Goal: Task Accomplishment & Management: Use online tool/utility

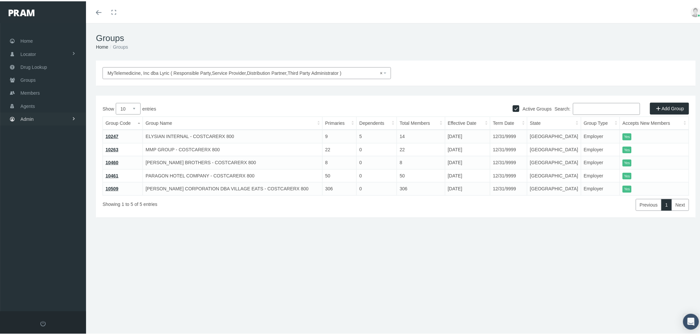
drag, startPoint x: 62, startPoint y: 112, endPoint x: 70, endPoint y: 107, distance: 9.2
click at [62, 112] on link "Admin" at bounding box center [43, 117] width 86 height 13
click at [68, 190] on link "Compensations" at bounding box center [43, 194] width 86 height 12
click at [66, 237] on span "Non-insured Utilization" at bounding box center [49, 242] width 47 height 11
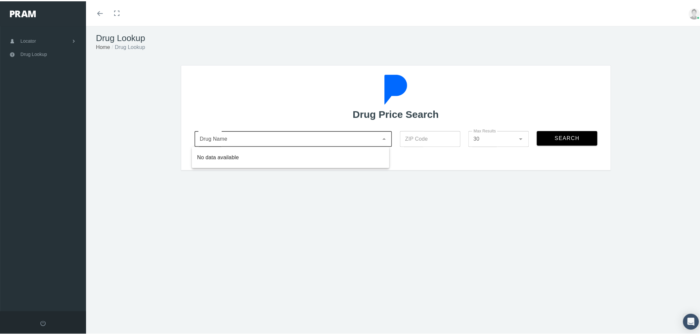
click at [322, 144] on div at bounding box center [287, 138] width 184 height 16
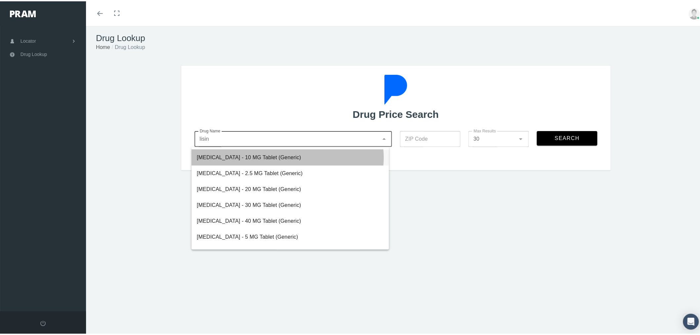
click at [289, 156] on div "[MEDICAL_DATA] - 10 MG Tablet (Generic)" at bounding box center [290, 156] width 187 height 8
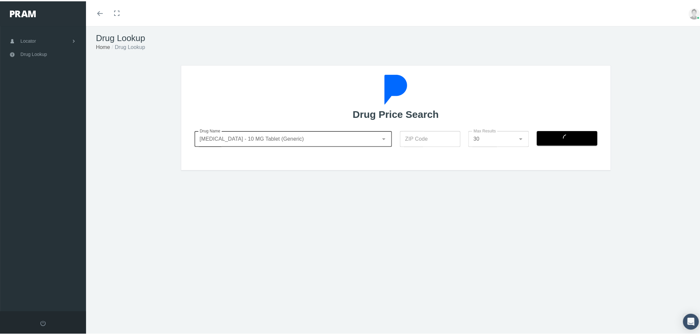
type input "[MEDICAL_DATA] - 10 MG Tablet (Generic)"
click at [415, 135] on input "ZIP Code" at bounding box center [430, 138] width 61 height 16
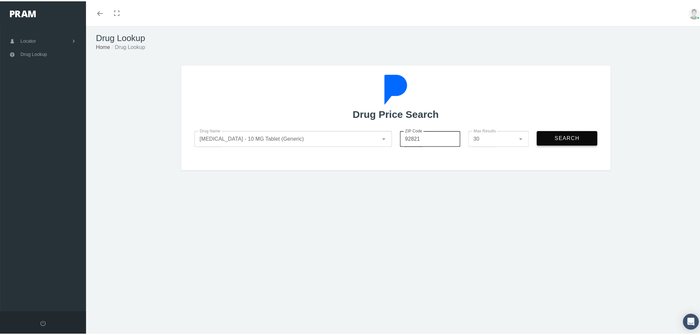
type input "92821"
click at [564, 139] on span "Search" at bounding box center [567, 137] width 25 height 6
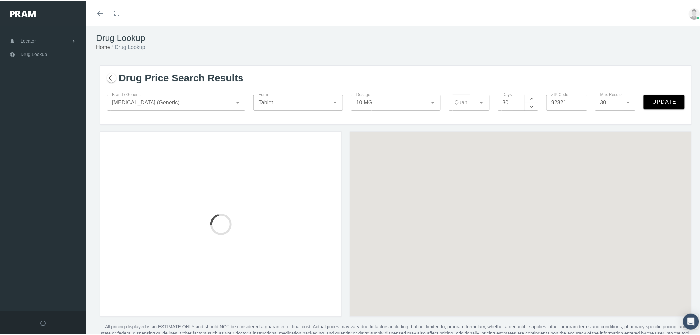
type input "15"
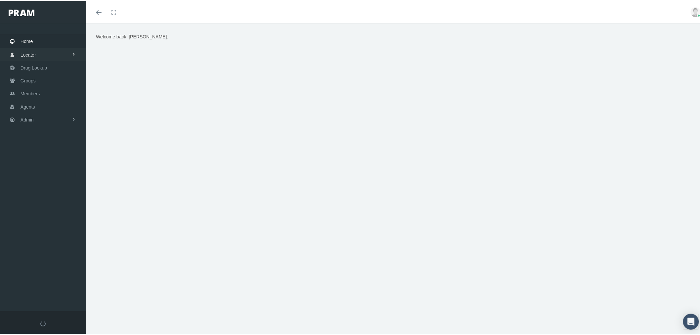
click at [53, 51] on link "Locator" at bounding box center [43, 53] width 86 height 13
click at [54, 69] on link "Pharmacy" at bounding box center [43, 68] width 86 height 12
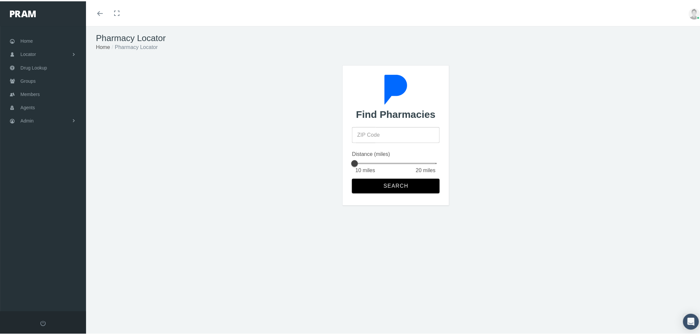
click at [398, 138] on input "ZIP Code" at bounding box center [395, 134] width 87 height 16
type input "92821"
click at [388, 184] on span "Search" at bounding box center [395, 185] width 25 height 6
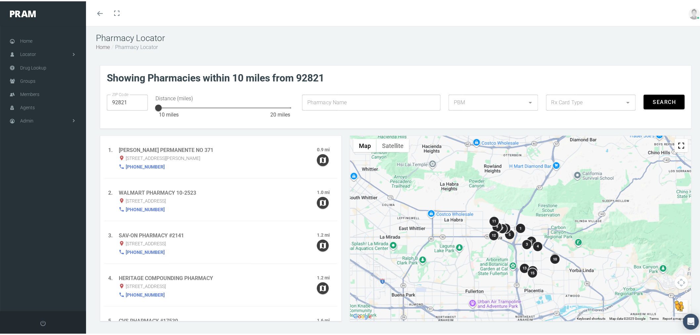
click at [499, 104] on div at bounding box center [487, 101] width 76 height 16
click at [495, 120] on div "RXEDO" at bounding box center [490, 120] width 78 height 8
type input "49"
click at [560, 98] on div at bounding box center [584, 101] width 76 height 16
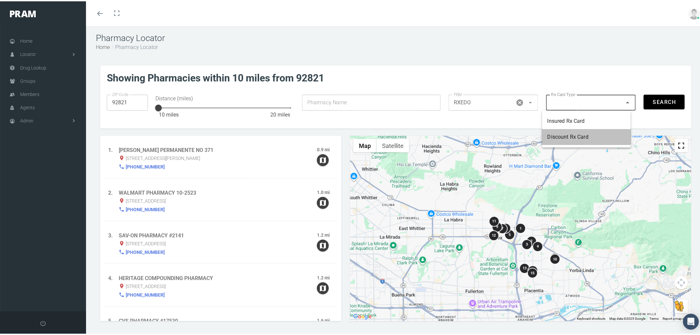
click at [573, 136] on div "Discount Rx Card" at bounding box center [587, 136] width 78 height 8
type input "2"
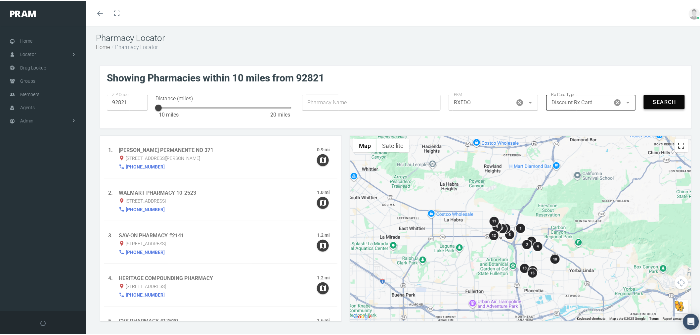
click at [657, 102] on span "Search" at bounding box center [665, 101] width 24 height 6
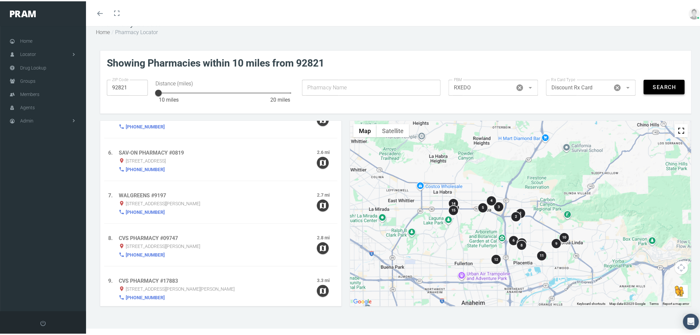
scroll to position [166, 0]
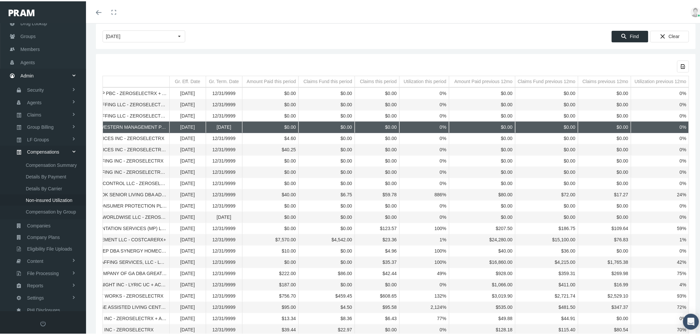
drag, startPoint x: 657, startPoint y: 129, endPoint x: 511, endPoint y: 134, distance: 146.0
click at [511, 134] on body "Toggle Fullscreen Toggle navigation Toggle menubar Toggle fullscreen Profile Lo…" at bounding box center [353, 130] width 706 height 335
click at [295, 62] on div "Export all data to Excel" at bounding box center [396, 65] width 587 height 12
click at [681, 66] on icon "Export all data to Excel" at bounding box center [684, 65] width 6 height 6
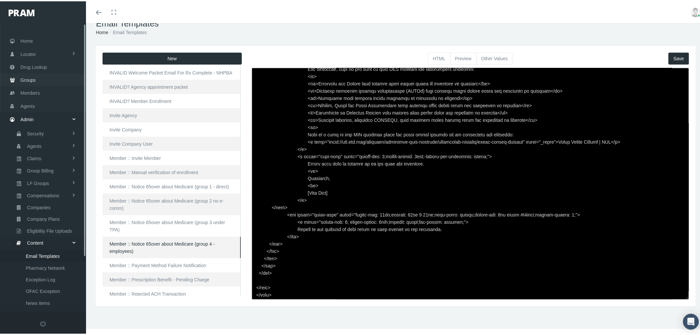
click at [50, 77] on link "Groups" at bounding box center [43, 78] width 86 height 13
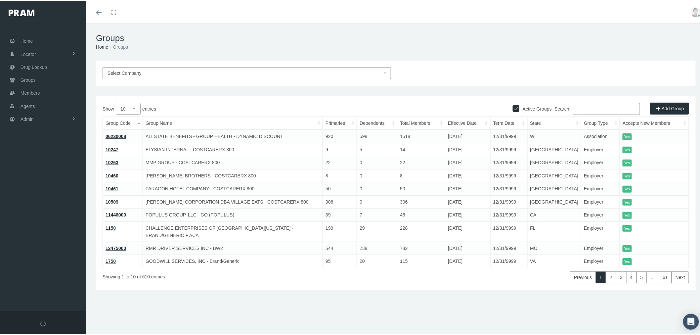
click at [606, 108] on input "Search:" at bounding box center [606, 108] width 67 height 12
paste input "710244MB"
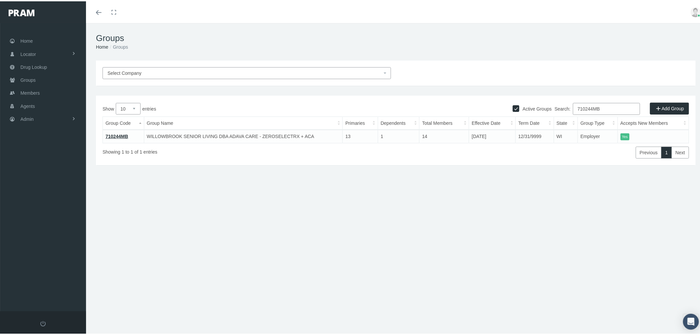
type input "710244MB"
click at [121, 135] on link "710244MB" at bounding box center [117, 134] width 23 height 5
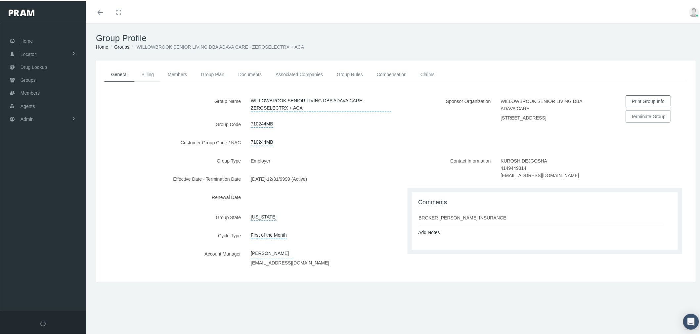
click at [150, 74] on link "Billing" at bounding box center [148, 73] width 26 height 15
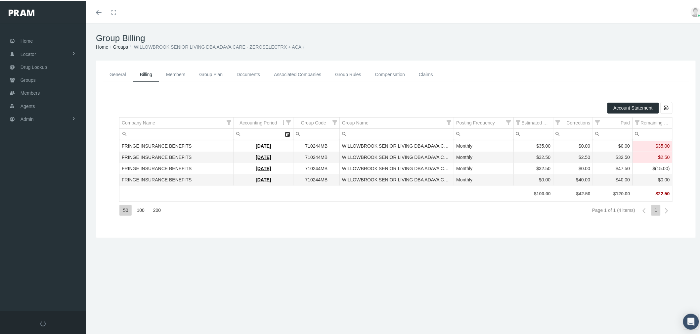
click at [386, 75] on link "Compensation" at bounding box center [390, 73] width 44 height 15
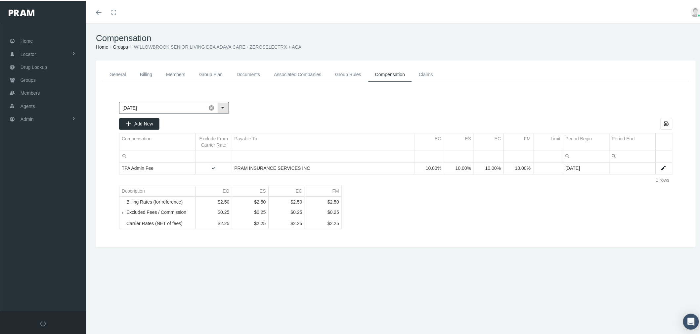
click at [224, 105] on div "Select" at bounding box center [223, 106] width 11 height 11
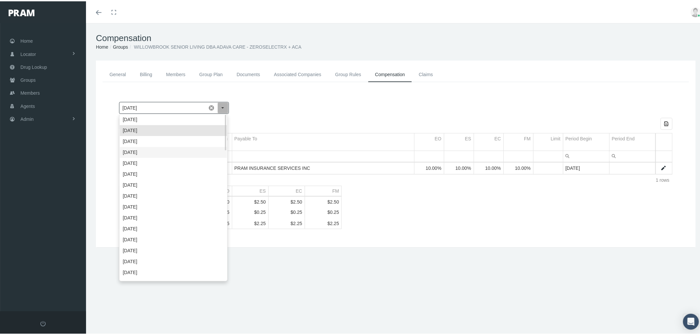
click at [209, 148] on div "June 2025" at bounding box center [173, 151] width 107 height 11
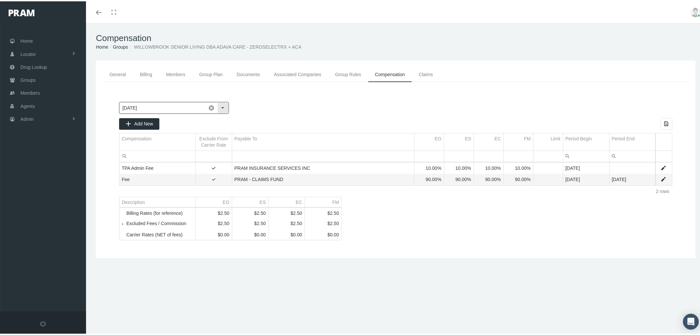
click at [226, 107] on div "Select" at bounding box center [223, 106] width 11 height 11
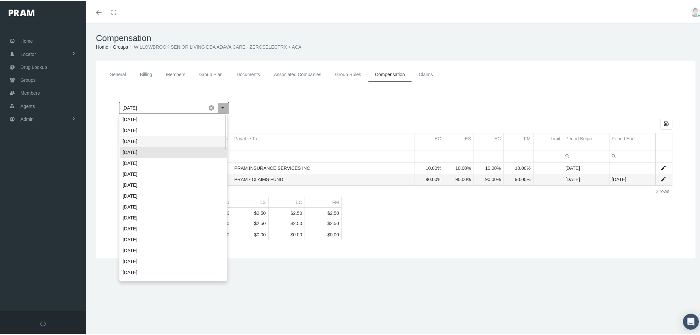
click at [210, 137] on div "July 2025" at bounding box center [173, 140] width 107 height 11
type input "July 2025"
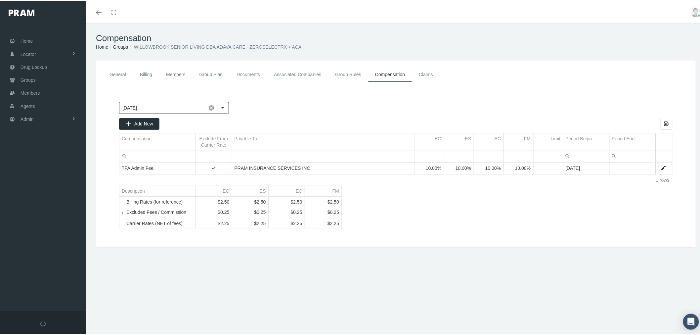
click at [151, 73] on link "Billing" at bounding box center [146, 73] width 26 height 15
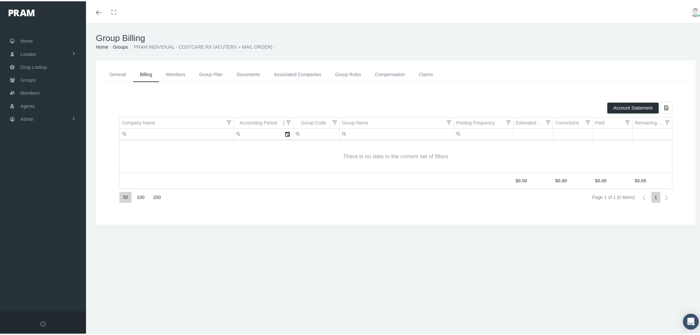
click at [116, 73] on link "General" at bounding box center [118, 73] width 30 height 15
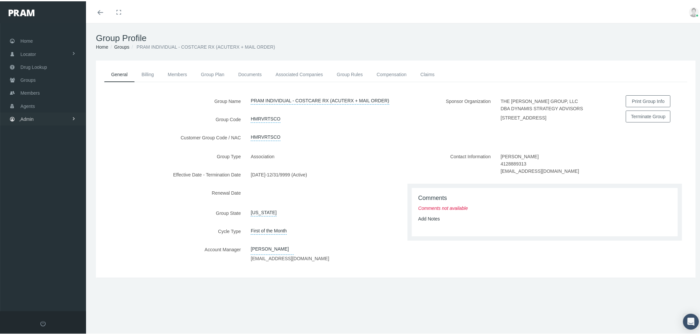
click at [50, 117] on link "Admin" at bounding box center [43, 117] width 86 height 13
click at [65, 191] on link "Compensations" at bounding box center [43, 194] width 86 height 12
click at [61, 238] on span "Non-insured Utilization" at bounding box center [49, 242] width 47 height 11
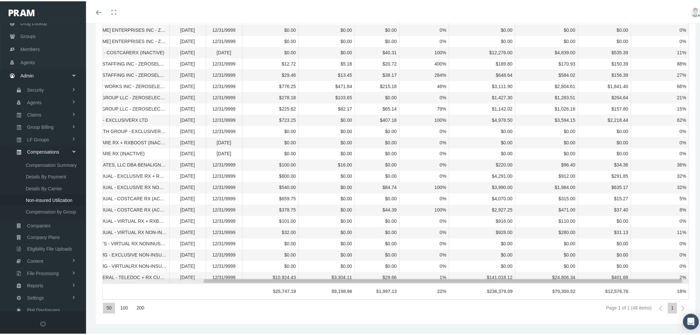
drag, startPoint x: 498, startPoint y: 280, endPoint x: 618, endPoint y: 293, distance: 120.2
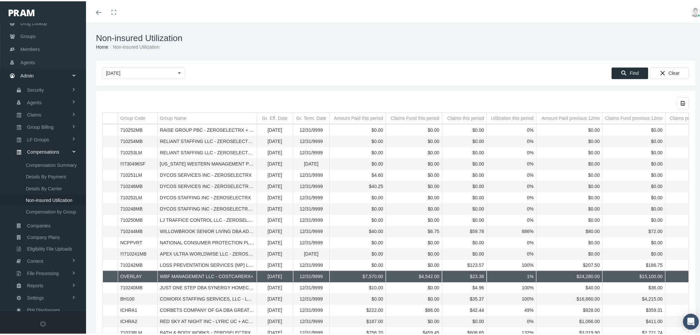
scroll to position [0, 15]
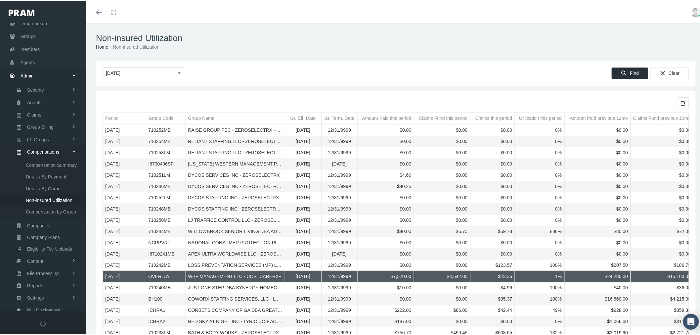
drag, startPoint x: 386, startPoint y: 277, endPoint x: 532, endPoint y: 277, distance: 145.6
click at [532, 277] on body "Toggle Fullscreen Toggle navigation Toggle menubar Toggle fullscreen Profile Lo…" at bounding box center [353, 167] width 706 height 335
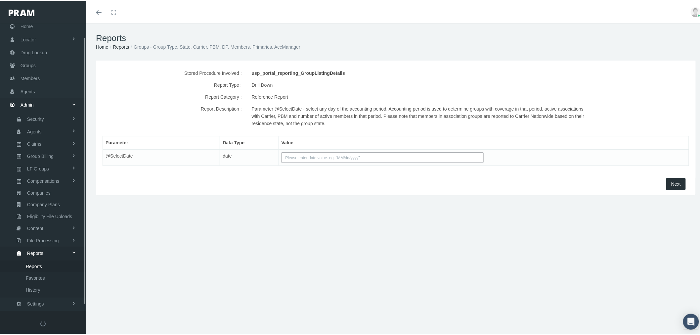
scroll to position [21, 0]
click at [291, 156] on input "text" at bounding box center [383, 156] width 203 height 11
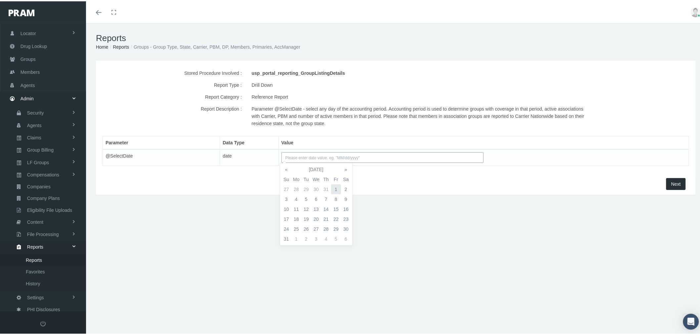
click at [334, 187] on td "1" at bounding box center [336, 188] width 10 height 10
type input "[DATE]"
click at [359, 181] on div "Next" at bounding box center [396, 183] width 590 height 12
click at [676, 183] on button "Next" at bounding box center [677, 183] width 20 height 12
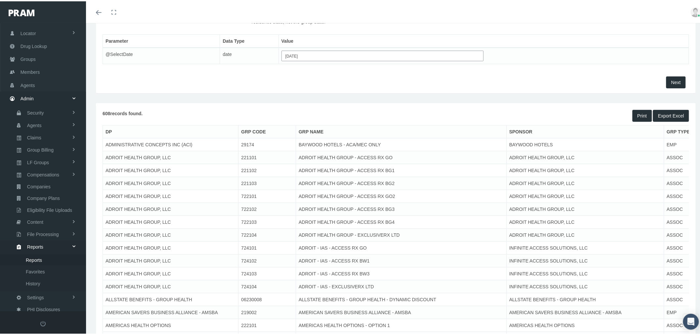
scroll to position [110, 0]
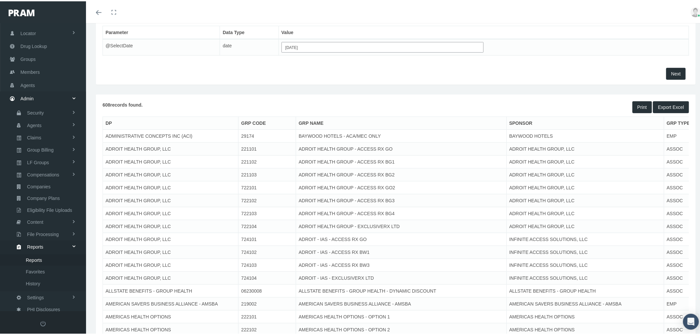
click at [662, 107] on button "Export Excel" at bounding box center [671, 106] width 36 height 12
click at [646, 10] on div "File downloaded successfully." at bounding box center [667, 12] width 70 height 17
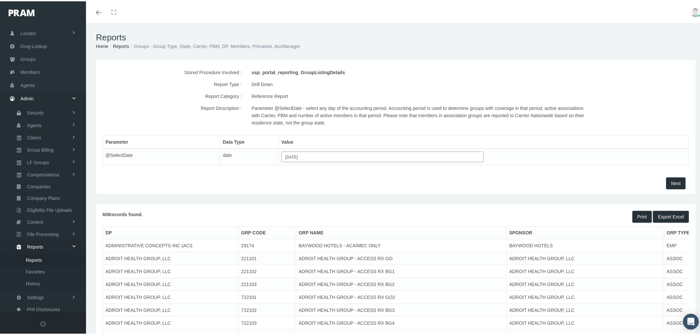
scroll to position [0, 0]
click at [669, 214] on span "Export Excel" at bounding box center [671, 215] width 26 height 5
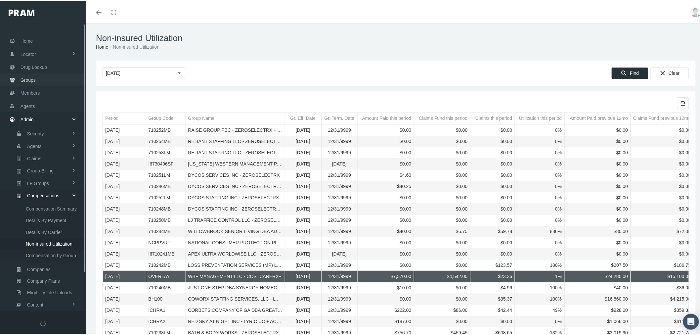
click at [37, 79] on link "Groups" at bounding box center [43, 78] width 86 height 13
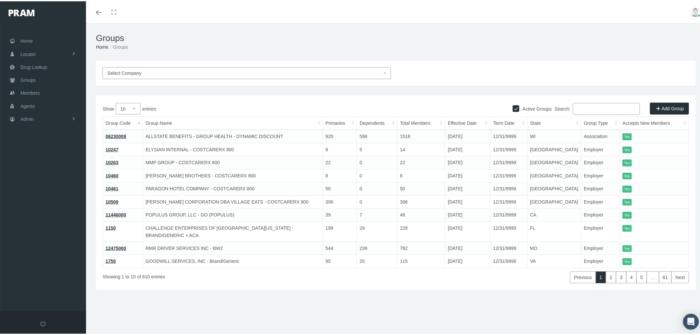
click at [591, 109] on input "Search:" at bounding box center [606, 108] width 67 height 12
paste input "710254MB"
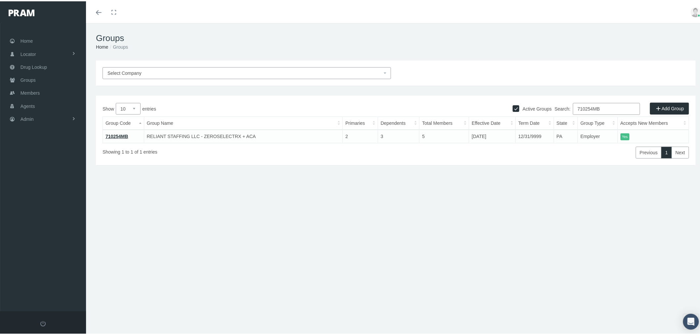
type input "710254MB"
drag, startPoint x: 118, startPoint y: 134, endPoint x: 126, endPoint y: 142, distance: 10.8
click at [118, 135] on link "710254MB" at bounding box center [117, 134] width 23 height 5
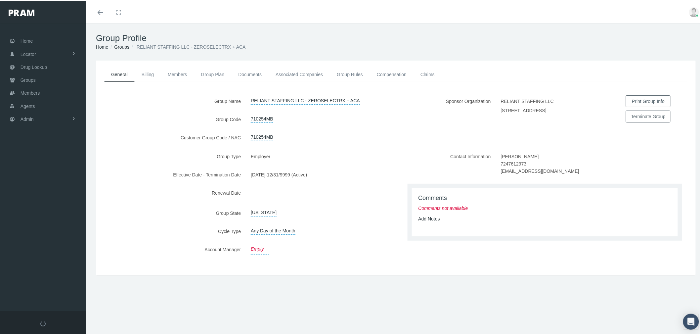
click at [257, 246] on link "Empty" at bounding box center [260, 247] width 18 height 11
click at [257, 247] on span "Select" at bounding box center [257, 248] width 13 height 5
select select "7"
click at [302, 246] on icon "submit" at bounding box center [302, 248] width 4 height 6
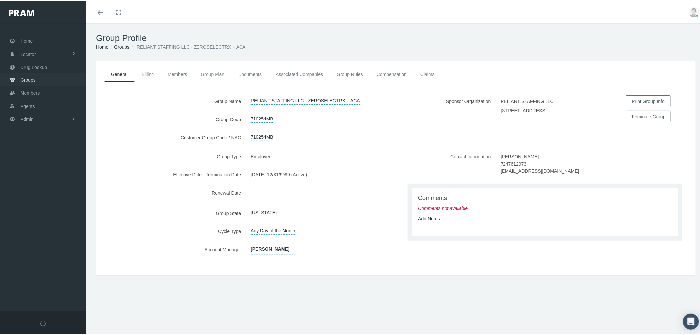
click at [41, 78] on link "Groups" at bounding box center [43, 78] width 86 height 13
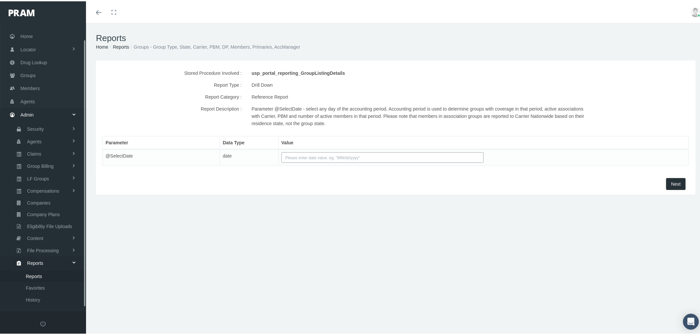
scroll to position [21, 0]
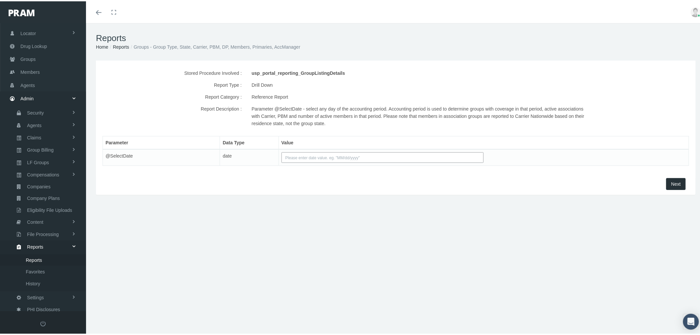
drag, startPoint x: 136, startPoint y: 44, endPoint x: 298, endPoint y: 50, distance: 162.3
click at [298, 50] on div "Reports Home Reports Groups - Group Type, State, Carrier, PBM, DP, Members, Pri…" at bounding box center [396, 40] width 620 height 37
copy li "Groups - Group Type, State, Carrier, PBM, DP, Members, Primaries, AccManager"
click at [123, 42] on li "Reports" at bounding box center [118, 45] width 21 height 7
click at [125, 46] on link "Reports" at bounding box center [121, 45] width 16 height 5
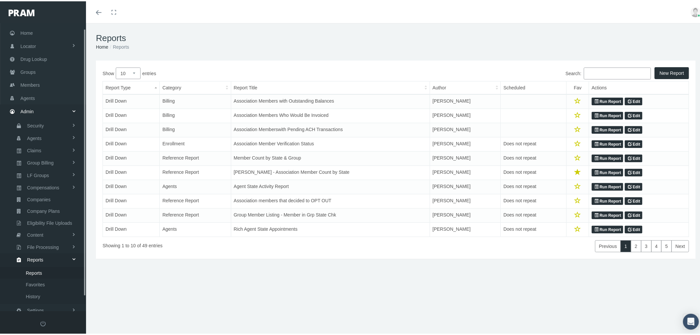
scroll to position [21, 0]
click at [606, 69] on input "Search:" at bounding box center [617, 72] width 67 height 12
paste input "Groups - Group Type, State, Carrier, PBM, DP, Members, Primaries, AccManager"
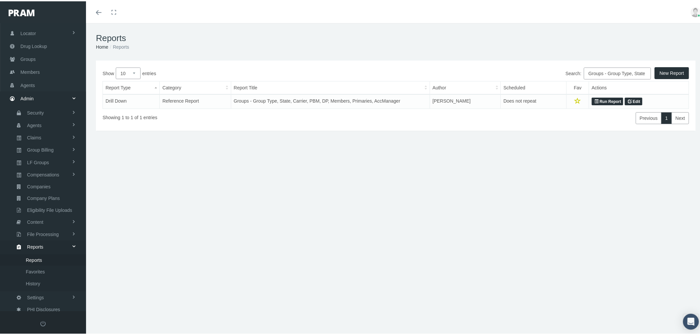
scroll to position [0, 110]
type input "Groups - Group Type, State, Carrier, PBM, DP, Members, Primaries, AccManager"
click at [631, 100] on link "Edit" at bounding box center [634, 100] width 18 height 8
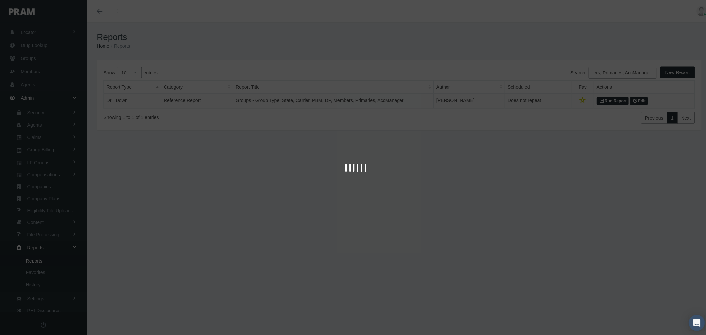
scroll to position [0, 0]
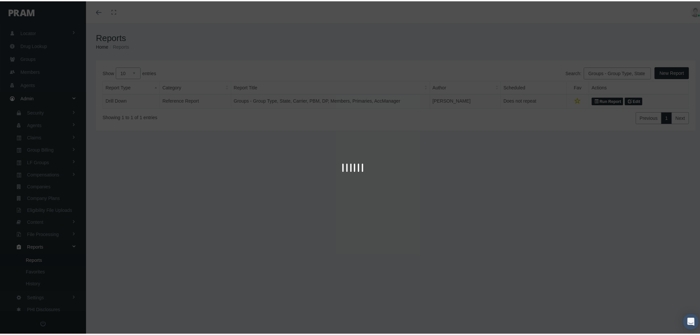
type input "Groups - Group Type, State, Carrier, PBM, DP, Members, Primaries, AccManager"
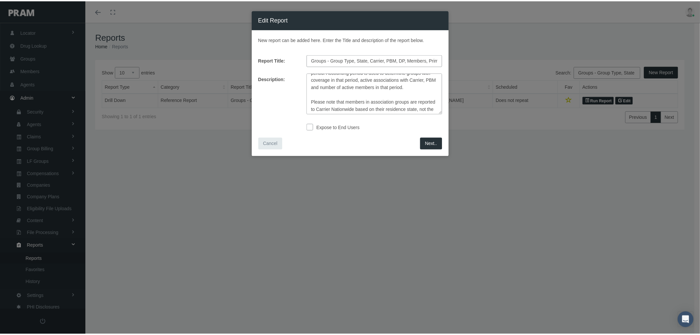
scroll to position [22, 0]
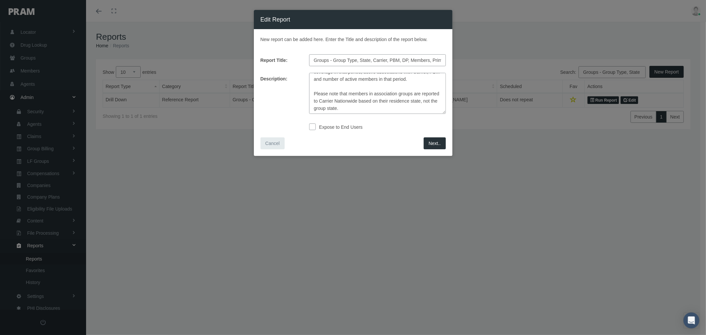
click at [359, 100] on textarea "Parameter @SelectDate - select any day of the accounting period. Accounting per…" at bounding box center [377, 93] width 137 height 41
type textarea "Parameter @SelectDate - select any day of the accounting period. Accounting per…"
click at [431, 142] on span "Next.." at bounding box center [435, 143] width 12 height 5
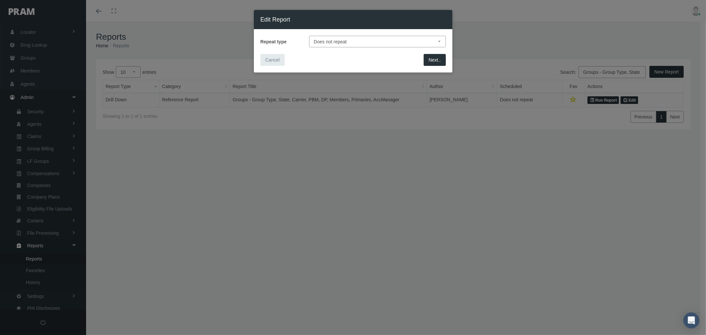
click at [441, 61] on button "Next.." at bounding box center [435, 60] width 22 height 12
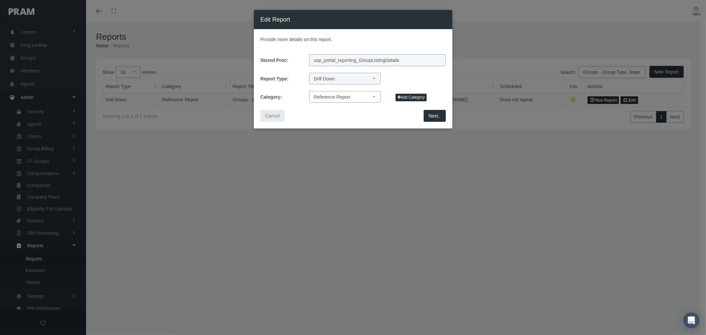
click at [431, 116] on span "Next.." at bounding box center [435, 115] width 12 height 5
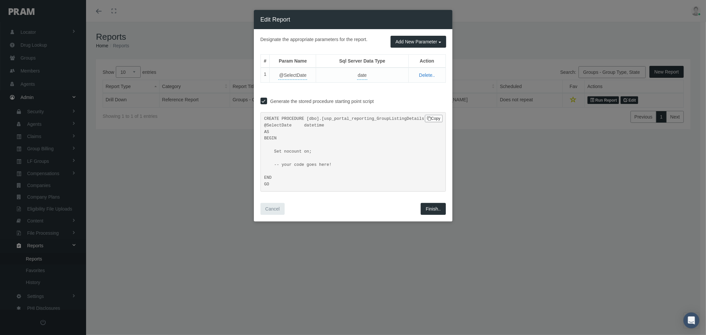
click at [265, 102] on input "Generate the stored procedure starting point script" at bounding box center [263, 100] width 7 height 7
checkbox input "false"
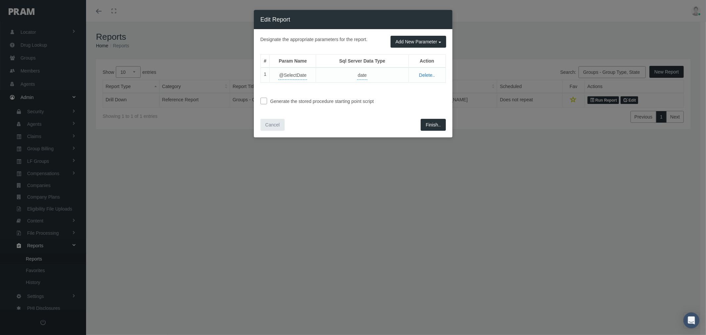
click at [436, 125] on span "Finish.." at bounding box center [433, 124] width 15 height 5
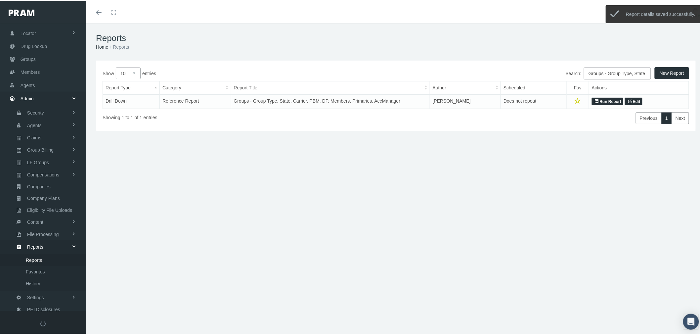
click at [598, 99] on link "Run Report" at bounding box center [607, 100] width 31 height 8
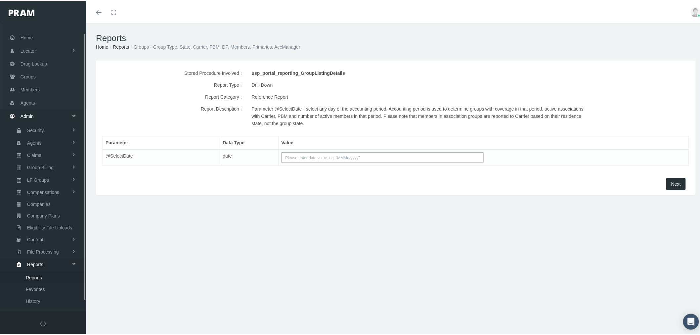
scroll to position [21, 0]
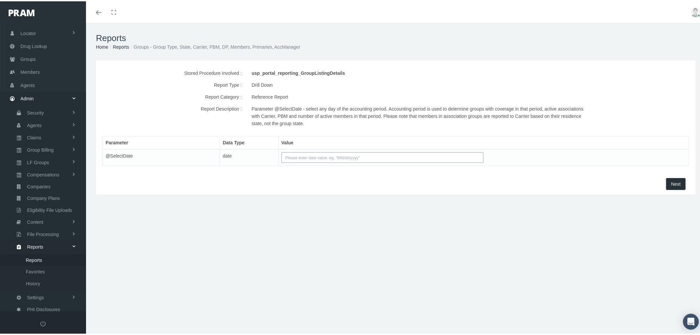
click at [462, 154] on input "text" at bounding box center [383, 156] width 203 height 11
click at [335, 186] on td "1" at bounding box center [336, 188] width 10 height 10
type input "[DATE]"
click at [673, 188] on button "Next" at bounding box center [677, 183] width 20 height 12
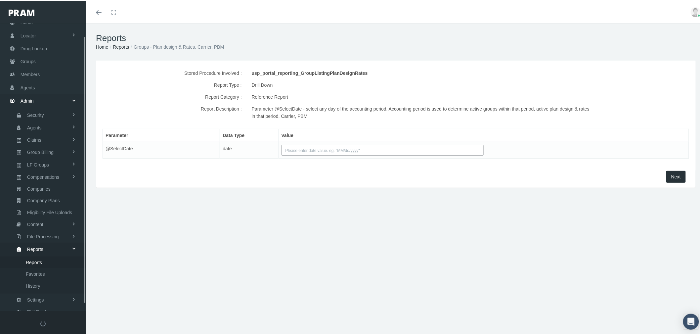
scroll to position [21, 0]
click at [306, 148] on input "text" at bounding box center [383, 149] width 203 height 11
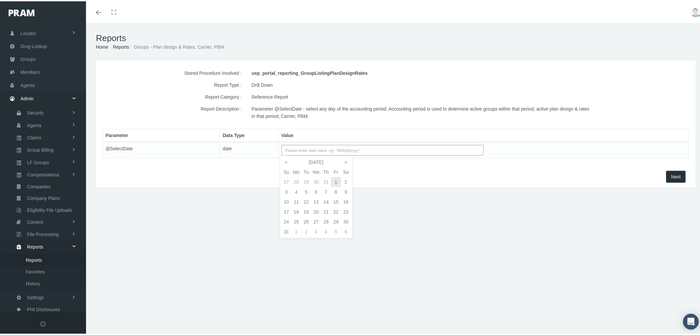
click at [335, 183] on td "1" at bounding box center [336, 181] width 10 height 10
type input "[DATE]"
click at [672, 173] on span "Next" at bounding box center [677, 175] width 10 height 5
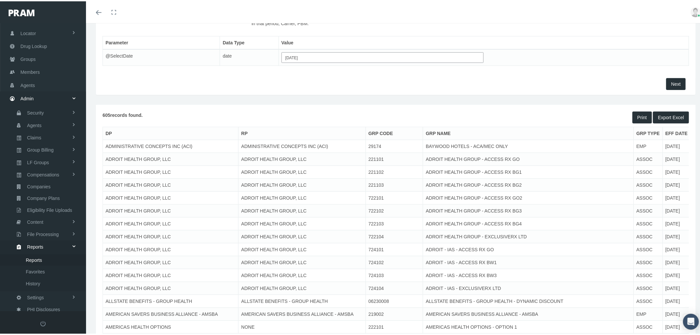
scroll to position [110, 0]
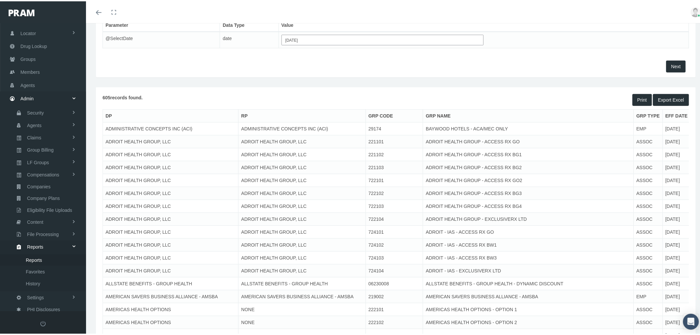
drag, startPoint x: 534, startPoint y: 264, endPoint x: 492, endPoint y: 265, distance: 41.7
click at [477, 265] on td "ADROIT - IAS - EXCLUSIVERX LTD" at bounding box center [528, 269] width 211 height 13
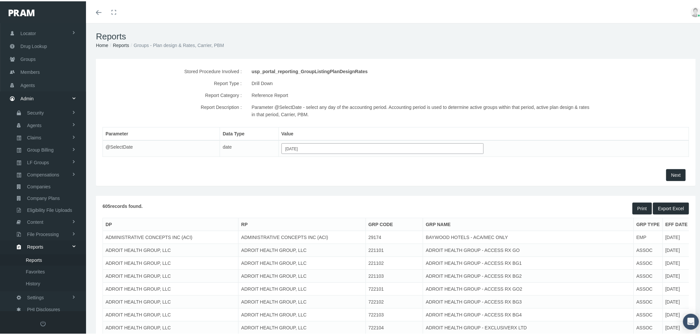
scroll to position [0, 0]
click at [673, 209] on button "Export Excel" at bounding box center [671, 209] width 36 height 12
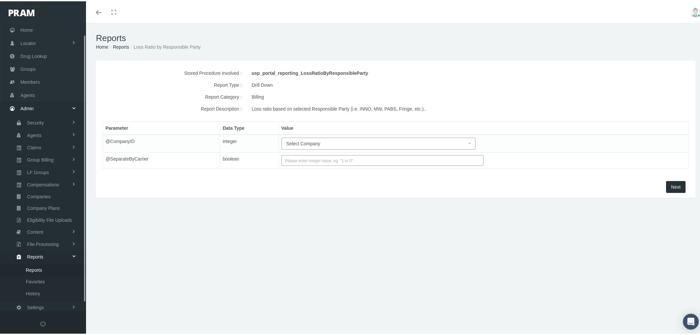
scroll to position [21, 0]
click at [325, 141] on span "Select Company" at bounding box center [377, 142] width 180 height 7
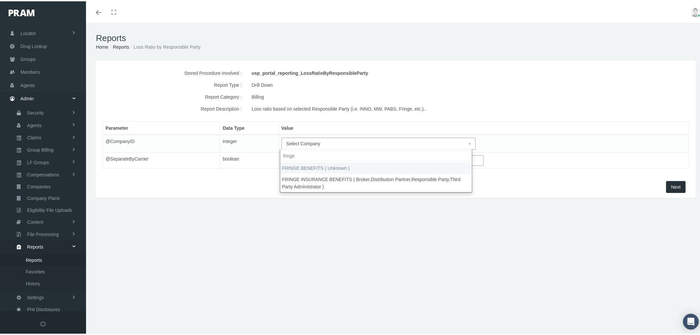
drag, startPoint x: 316, startPoint y: 151, endPoint x: 282, endPoint y: 153, distance: 34.4
click at [282, 152] on input "fringe" at bounding box center [376, 154] width 189 height 11
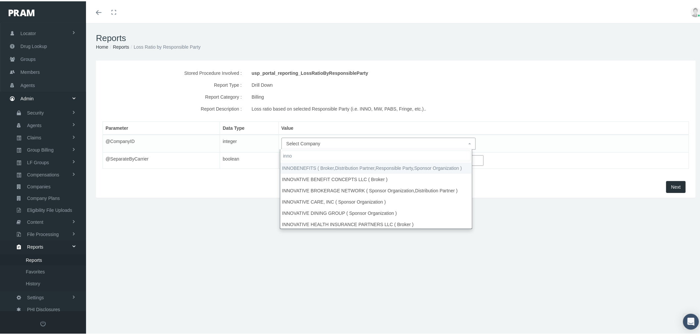
type input "inno"
select select "2715"
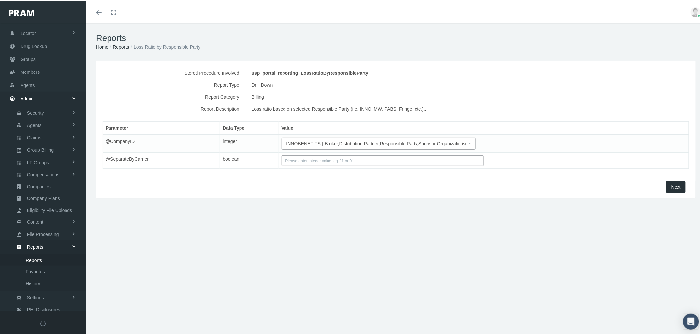
click at [309, 159] on input "text" at bounding box center [383, 159] width 203 height 11
type input "1"
click at [676, 184] on button "Next" at bounding box center [677, 186] width 20 height 12
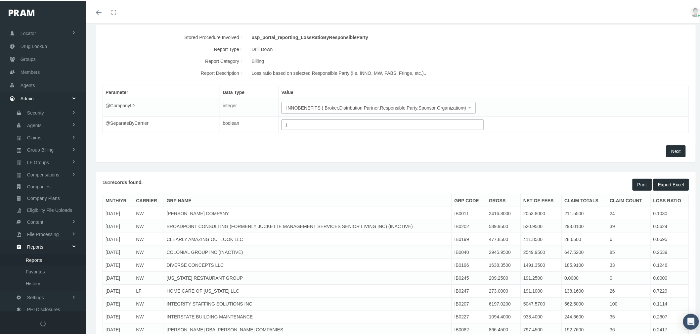
scroll to position [0, 0]
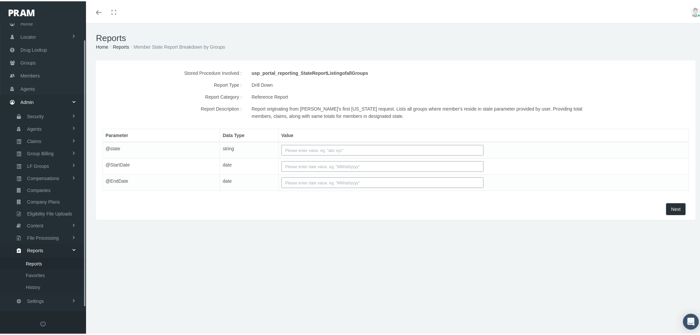
scroll to position [21, 0]
click at [305, 146] on input "text" at bounding box center [383, 149] width 203 height 11
type input "FL"
click at [286, 164] on input "text" at bounding box center [383, 165] width 203 height 11
click at [287, 177] on th "«" at bounding box center [287, 177] width 10 height 10
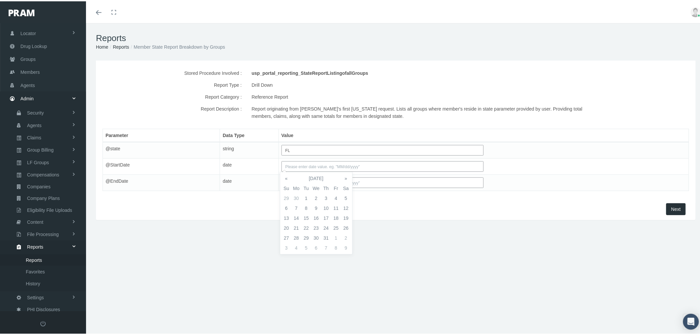
click at [287, 177] on th "«" at bounding box center [287, 177] width 10 height 10
click at [343, 179] on th "»" at bounding box center [346, 177] width 10 height 10
click at [285, 207] on td "1" at bounding box center [287, 207] width 10 height 10
type input "06/01/2025"
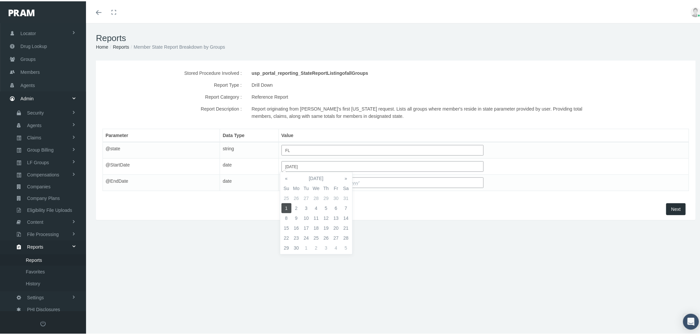
drag, startPoint x: 363, startPoint y: 179, endPoint x: 362, endPoint y: 183, distance: 3.7
click at [363, 180] on input "text" at bounding box center [383, 181] width 203 height 11
click at [288, 192] on th "«" at bounding box center [287, 193] width 10 height 10
click at [296, 260] on td "30" at bounding box center [297, 263] width 10 height 10
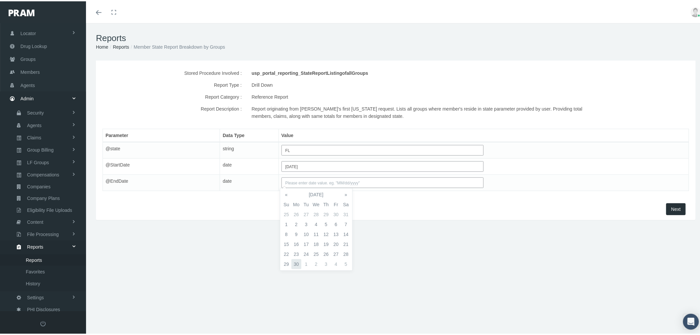
type input "06/30/2025"
click at [670, 205] on button "Next" at bounding box center [677, 208] width 20 height 12
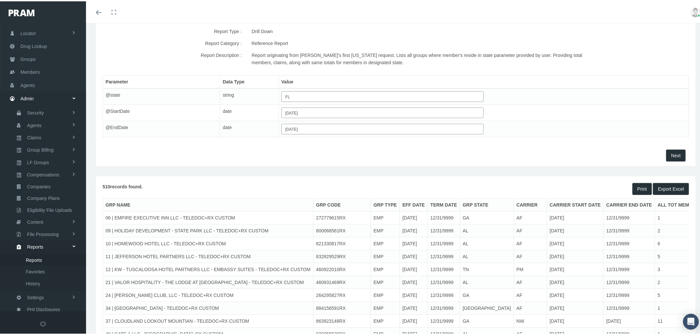
scroll to position [37, 0]
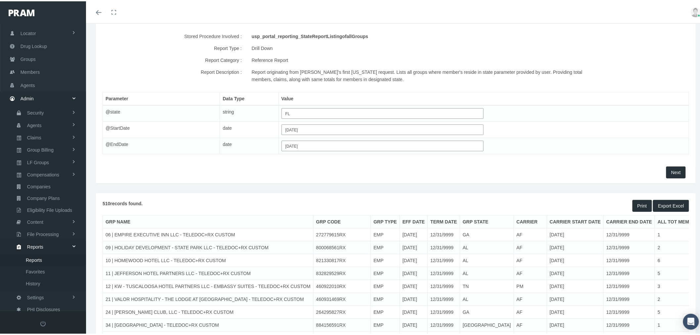
click at [313, 233] on td "272779615RX" at bounding box center [342, 233] width 58 height 13
copy td "272779615RX"
drag, startPoint x: 477, startPoint y: 233, endPoint x: 471, endPoint y: 233, distance: 5.6
click at [514, 233] on td "AF" at bounding box center [530, 233] width 33 height 13
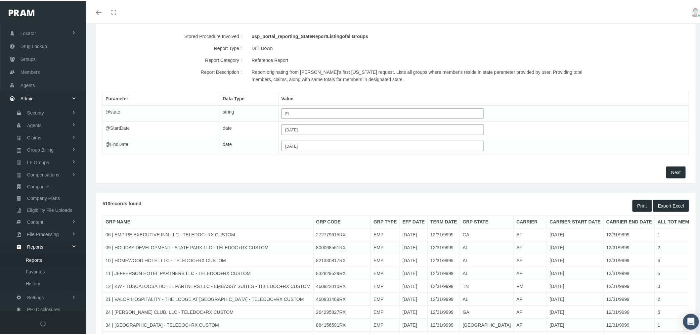
click at [322, 247] on td "800068561RX" at bounding box center [342, 246] width 58 height 13
copy td "800068561RX"
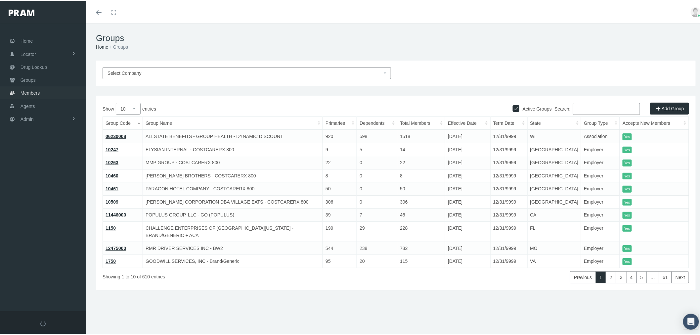
click at [45, 88] on link "Members" at bounding box center [43, 91] width 86 height 13
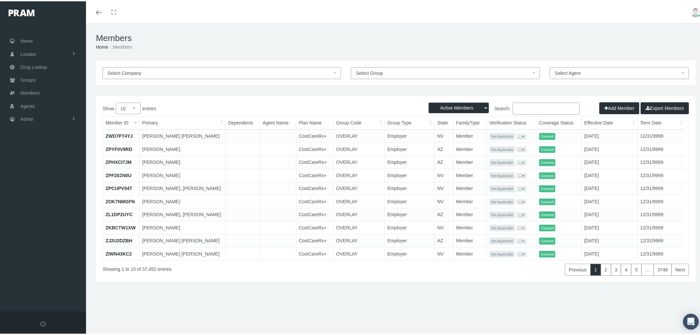
click at [390, 72] on span "Select Group" at bounding box center [443, 71] width 175 height 7
type input "272779615RX"
select select "29196"
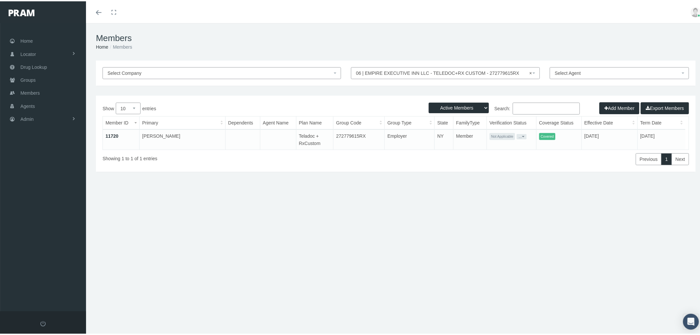
click at [462, 108] on select "Active Members Terminated Members Active & Terminated" at bounding box center [459, 106] width 60 height 11
select select "3"
click at [429, 101] on select "Active Members Terminated Members Active & Terminated" at bounding box center [459, 106] width 60 height 11
click at [530, 105] on input "Search:" at bounding box center [546, 107] width 67 height 12
paste input "800068561RX"
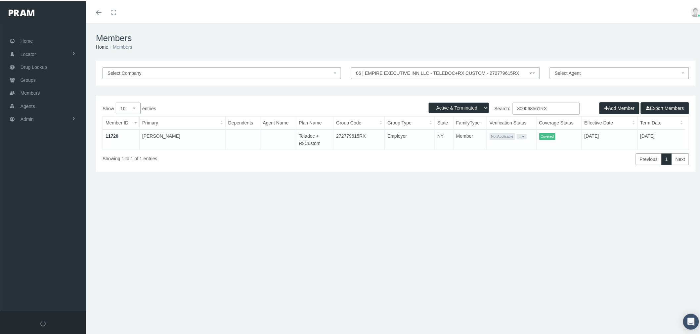
type input "800068561RX"
select select
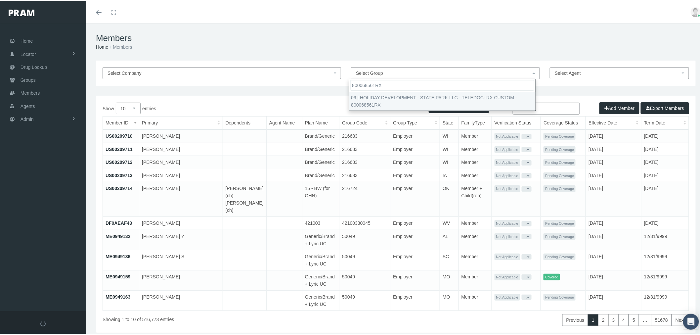
type input "800068561RX"
select select "29178"
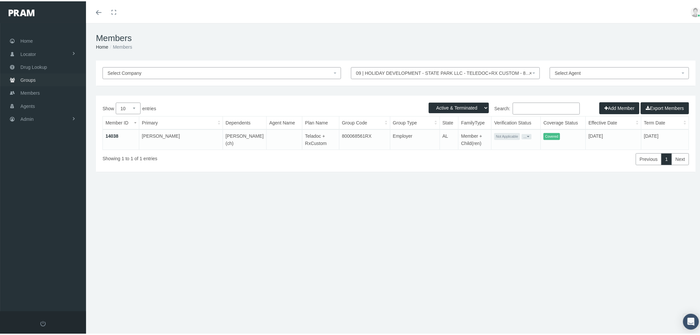
click at [45, 79] on link "Groups" at bounding box center [43, 78] width 86 height 13
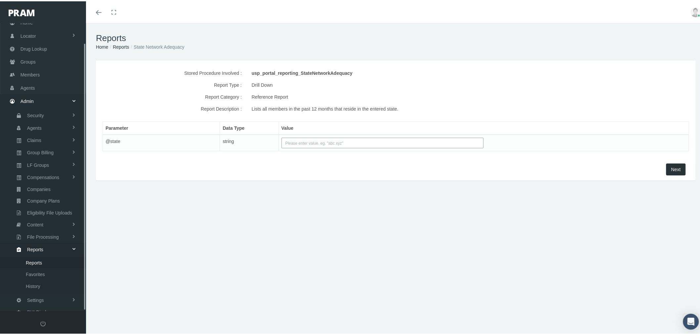
scroll to position [21, 0]
click at [299, 141] on input "text" at bounding box center [383, 141] width 203 height 11
type input "FL"
click at [672, 169] on span "Next" at bounding box center [677, 168] width 10 height 5
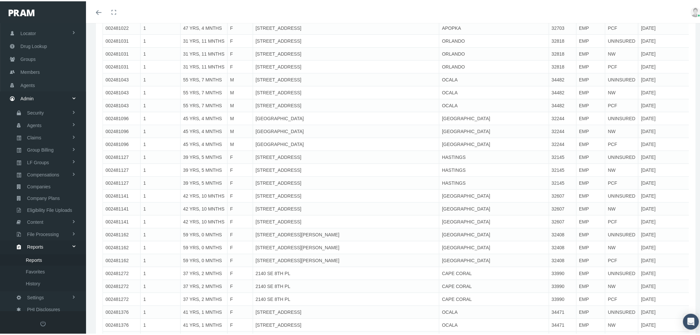
scroll to position [1213, 0]
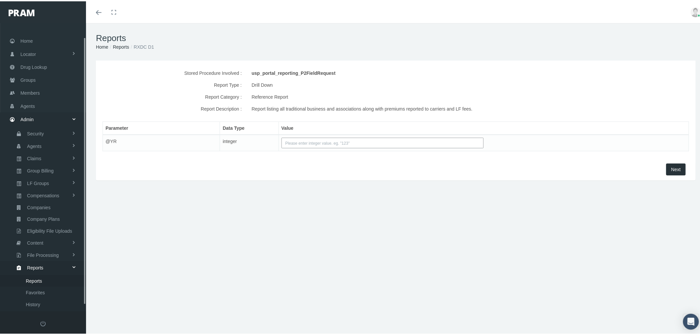
scroll to position [21, 0]
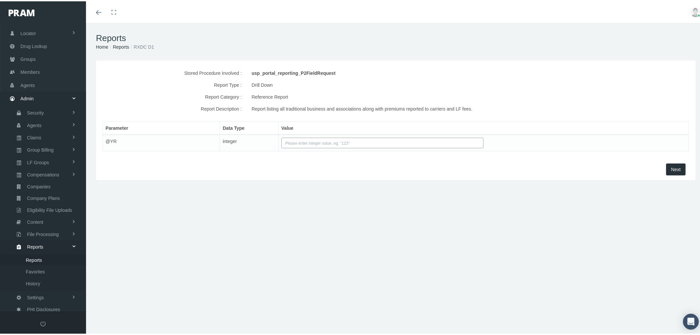
click at [296, 139] on input "text" at bounding box center [383, 141] width 203 height 11
type input "2025"
click at [672, 168] on span "Next" at bounding box center [677, 168] width 10 height 5
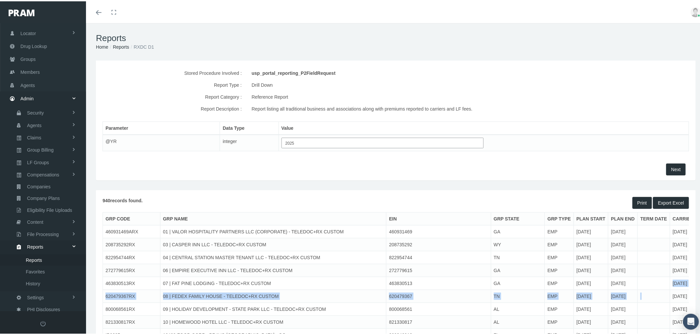
drag, startPoint x: 534, startPoint y: 289, endPoint x: 527, endPoint y: 288, distance: 6.6
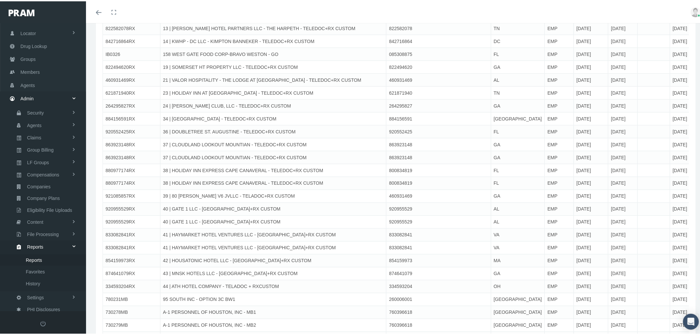
scroll to position [0, 0]
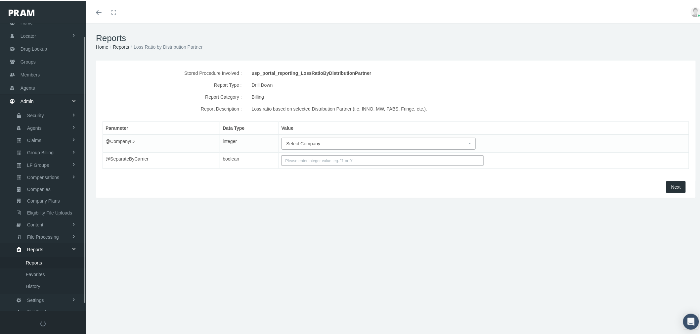
scroll to position [21, 0]
click at [309, 142] on span "Select Company" at bounding box center [304, 142] width 34 height 5
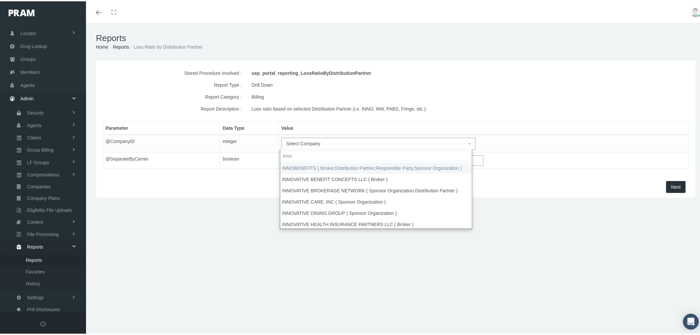
type input "inno"
select select "2715"
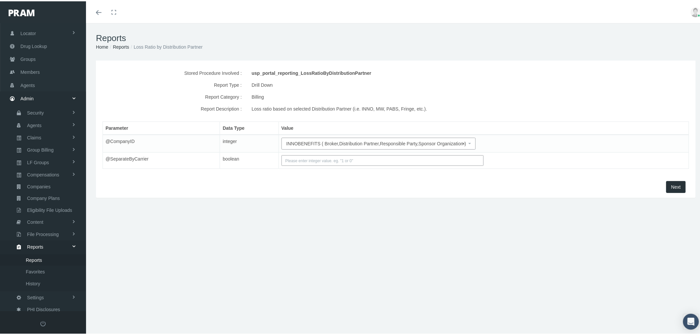
click at [325, 160] on input "text" at bounding box center [383, 159] width 203 height 11
type input "1"
click at [673, 189] on button "Next" at bounding box center [677, 186] width 20 height 12
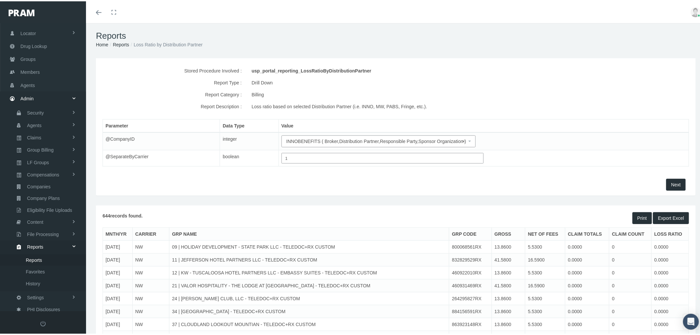
scroll to position [0, 0]
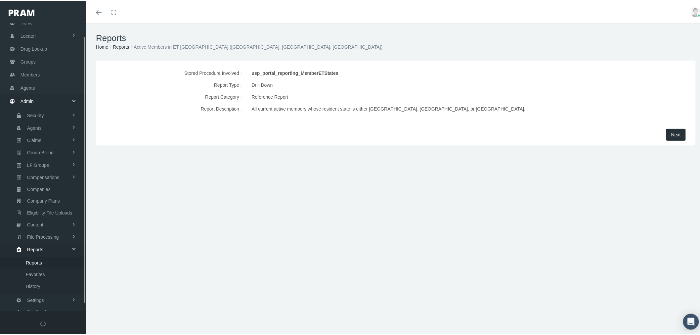
scroll to position [21, 0]
click at [673, 133] on span "Next" at bounding box center [677, 133] width 10 height 5
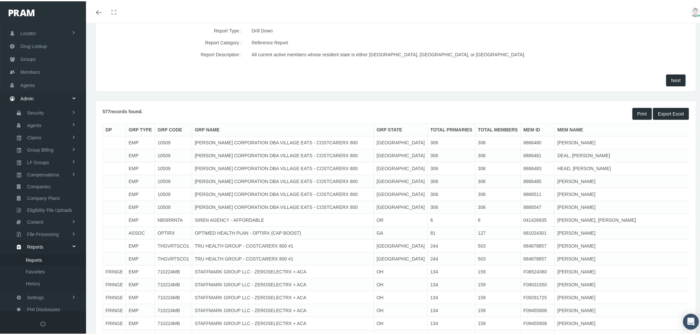
scroll to position [45, 0]
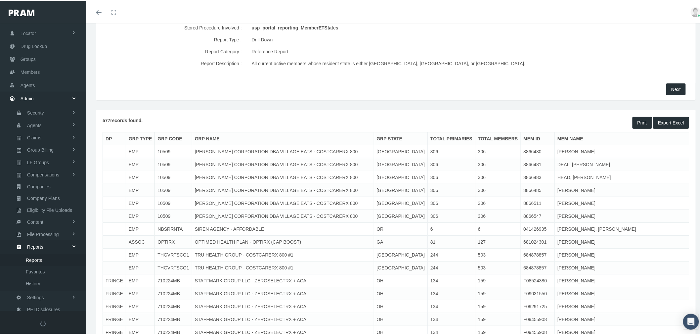
click at [333, 150] on td "[PERSON_NAME] CORPORATION DBA VILLAGE EATS - COSTCARERX 800" at bounding box center [283, 150] width 182 height 13
click at [164, 149] on td "10509" at bounding box center [173, 150] width 37 height 13
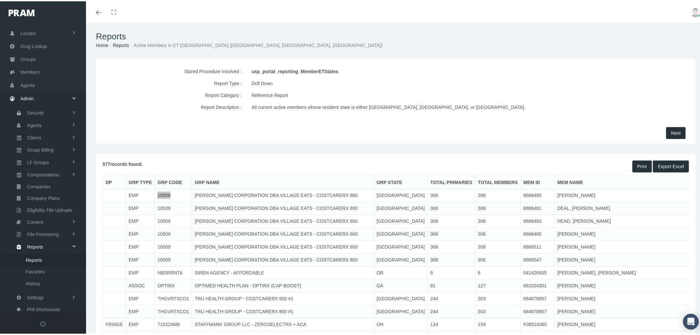
scroll to position [0, 0]
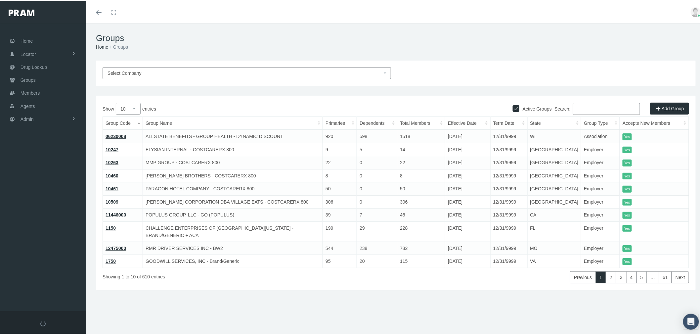
click at [229, 74] on span "Select Company" at bounding box center [245, 71] width 275 height 7
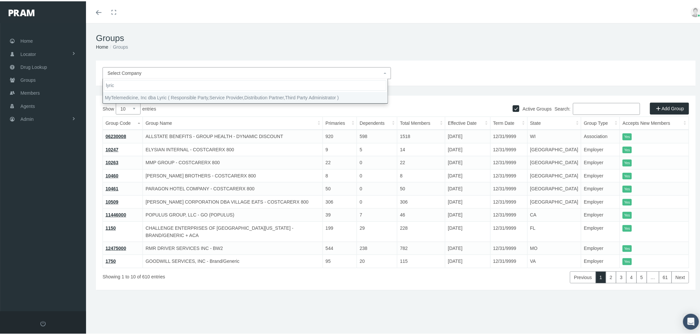
type input "lyric"
select select "9146"
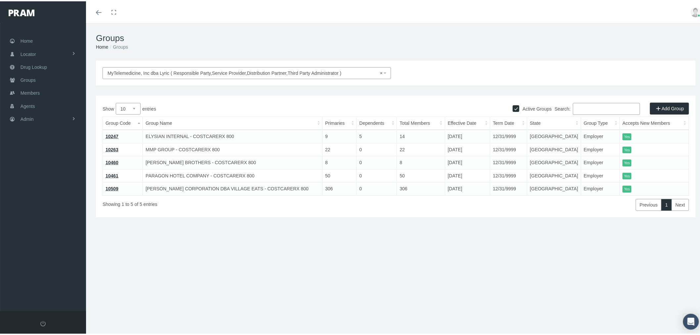
click at [116, 186] on link "10509" at bounding box center [112, 187] width 13 height 5
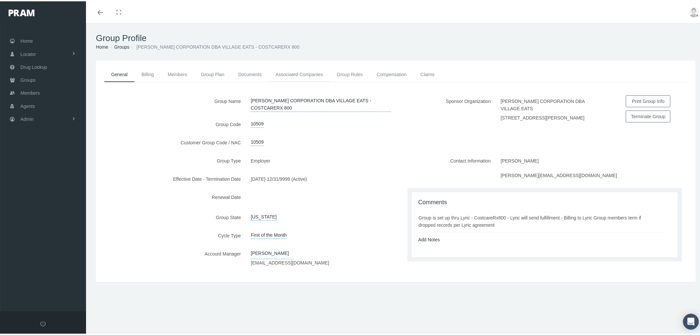
click at [309, 71] on link "Associated Companies" at bounding box center [299, 73] width 61 height 15
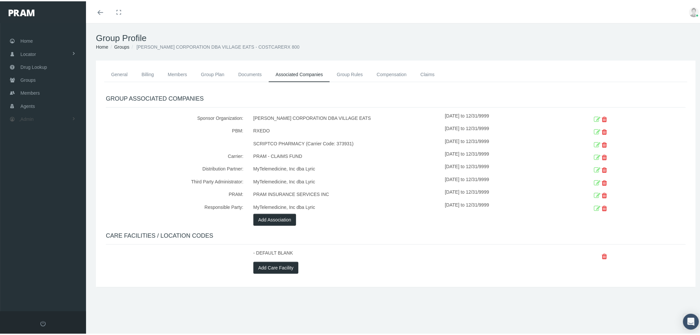
click at [67, 119] on link "Admin" at bounding box center [43, 117] width 86 height 13
drag, startPoint x: 60, startPoint y: 189, endPoint x: 58, endPoint y: 193, distance: 4.4
click at [60, 190] on link "Compensations" at bounding box center [43, 194] width 86 height 12
click at [62, 238] on span "Non-insured Utilization" at bounding box center [49, 242] width 47 height 11
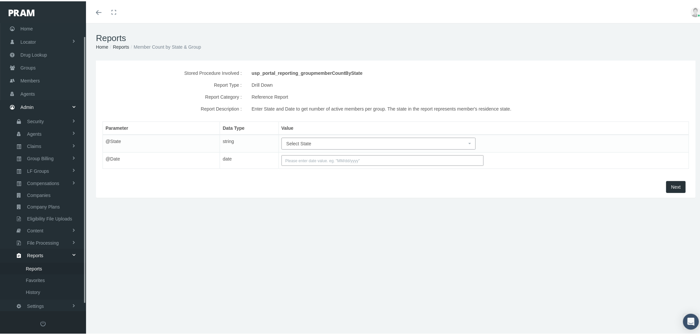
scroll to position [21, 0]
click at [299, 141] on span "Select State" at bounding box center [299, 142] width 25 height 5
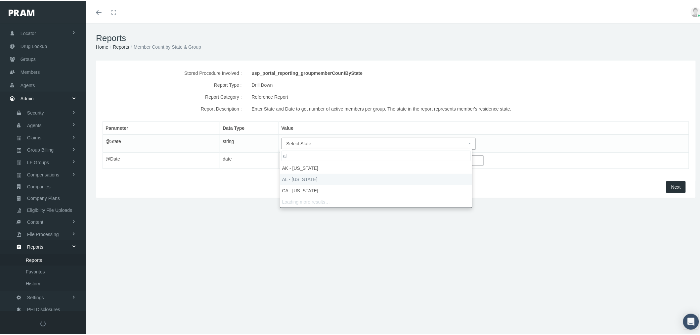
type input "al"
select select "AL"
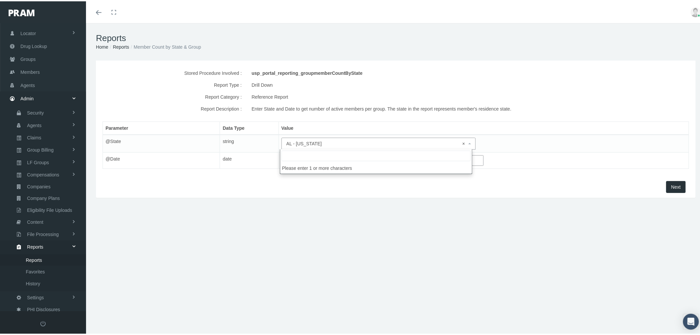
drag, startPoint x: 321, startPoint y: 141, endPoint x: 285, endPoint y: 141, distance: 36.1
click at [287, 141] on span "× AL - ALABAMA" at bounding box center [377, 142] width 180 height 7
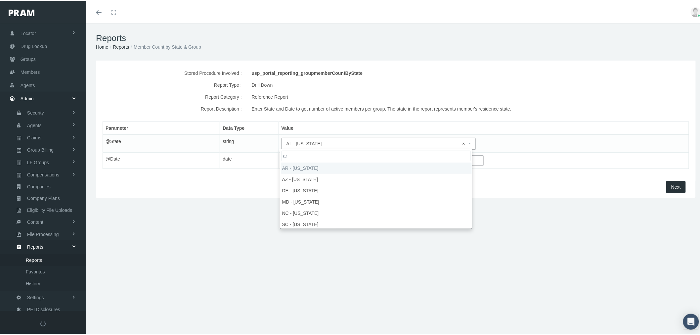
type input "ar"
select select "AR"
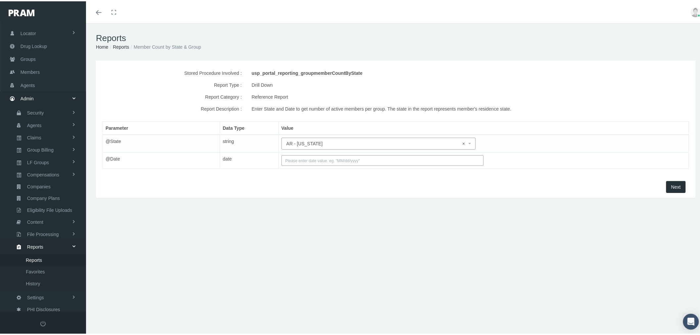
click at [303, 161] on input "text" at bounding box center [383, 159] width 203 height 11
click at [339, 192] on td "1" at bounding box center [336, 191] width 10 height 10
type input "08/01/2025"
click at [669, 183] on button "Next" at bounding box center [677, 186] width 20 height 12
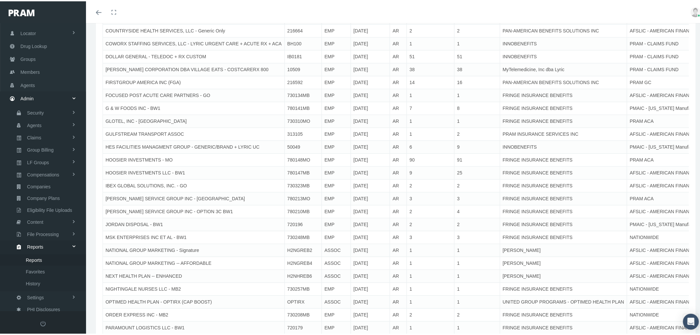
scroll to position [588, 0]
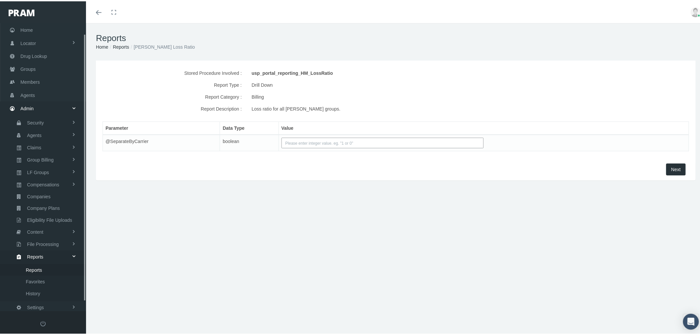
scroll to position [21, 0]
click at [336, 140] on input "text" at bounding box center [383, 141] width 203 height 11
type input "1"
click at [674, 166] on span "Next" at bounding box center [677, 168] width 10 height 5
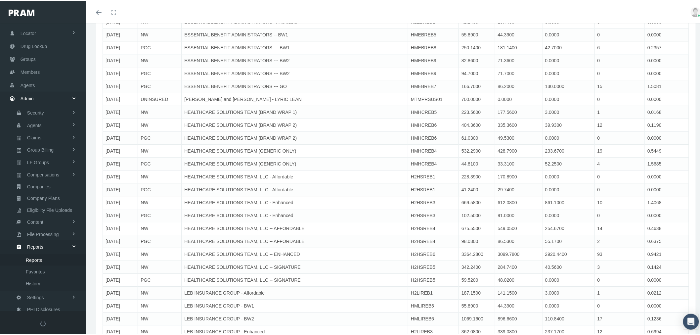
scroll to position [14270, 0]
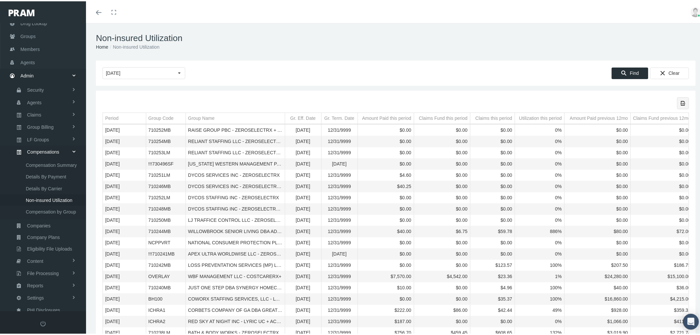
click at [681, 101] on icon "Export all data to Excel" at bounding box center [684, 102] width 6 height 6
